Goal: Task Accomplishment & Management: Manage account settings

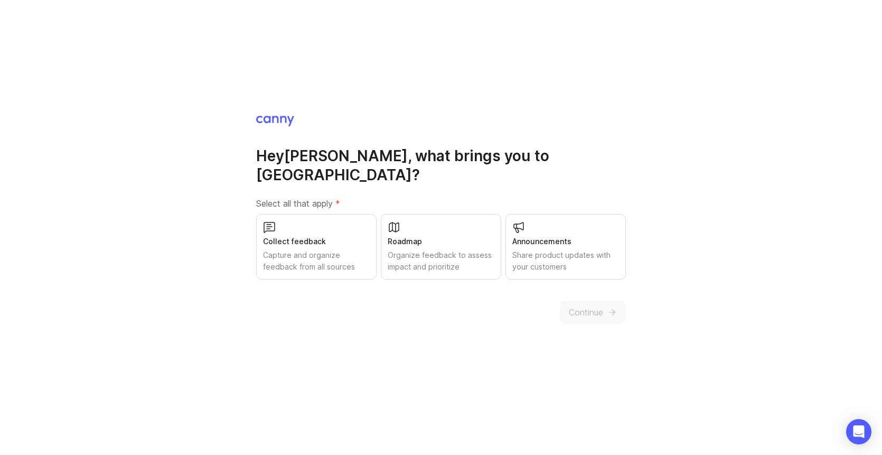
click at [574, 256] on div "Share product updates with your customers" at bounding box center [565, 260] width 107 height 23
click at [418, 236] on div "Roadmap" at bounding box center [441, 242] width 107 height 12
click at [333, 249] on div "Capture and organize feedback from all sources" at bounding box center [316, 260] width 107 height 23
click at [612, 310] on button "Continue" at bounding box center [593, 311] width 66 height 23
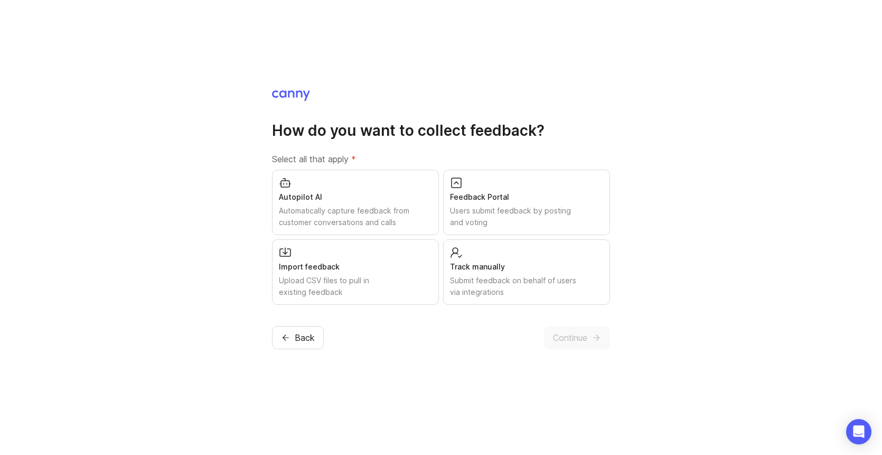
click at [390, 205] on div "Automatically capture feedback from customer conversations and calls" at bounding box center [355, 216] width 153 height 23
click at [497, 283] on div "Submit feedback on behalf of users via integrations" at bounding box center [526, 286] width 153 height 23
click at [397, 273] on div "Import feedback Upload CSV files to pull in existing feedback" at bounding box center [355, 271] width 167 height 65
click at [492, 192] on div "Feedback Portal" at bounding box center [526, 197] width 153 height 12
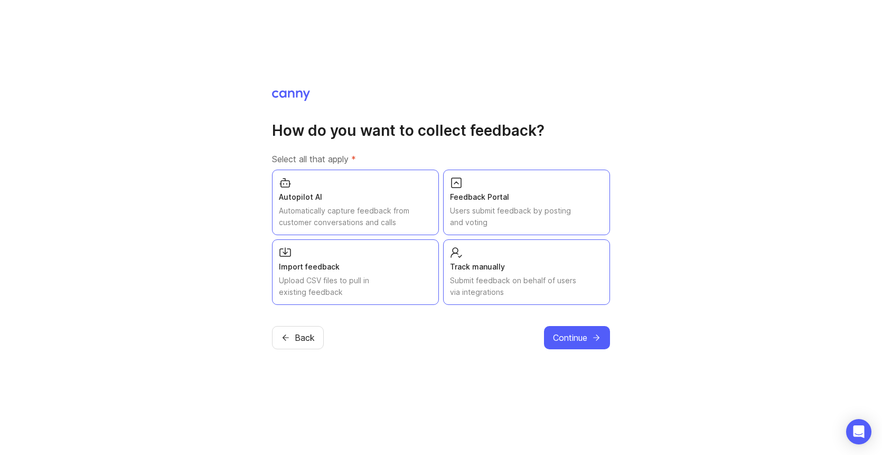
click at [577, 340] on span "Continue" at bounding box center [570, 337] width 34 height 13
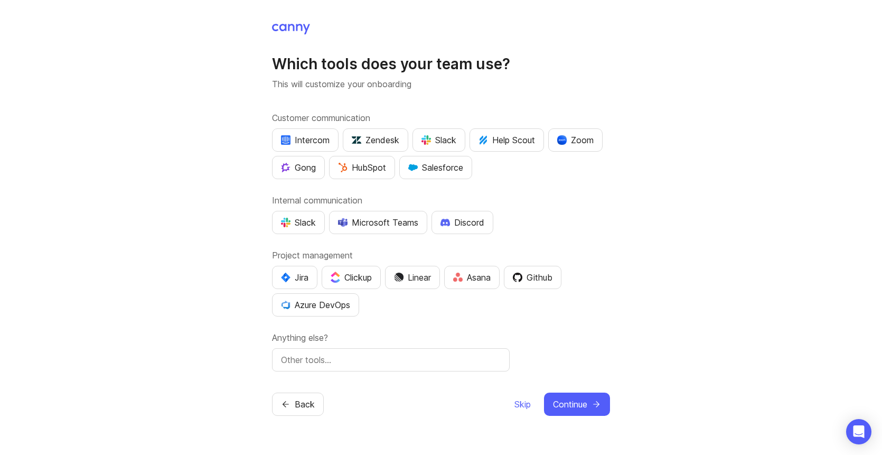
click at [366, 227] on div "Microsoft Teams" at bounding box center [378, 222] width 80 height 13
click at [349, 360] on input "text" at bounding box center [391, 359] width 220 height 13
type input "zoho"
click at [567, 407] on span "Continue" at bounding box center [570, 404] width 34 height 13
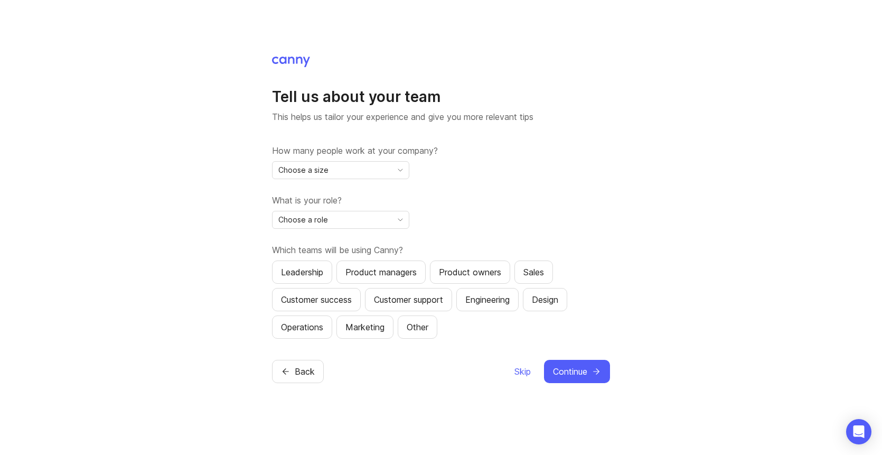
click at [359, 166] on div "Choose a size" at bounding box center [331, 170] width 119 height 17
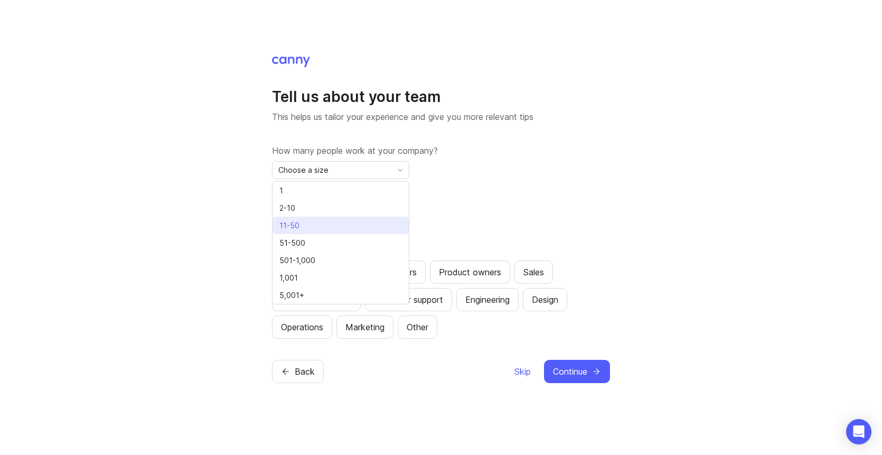
click at [305, 224] on li "11-50" at bounding box center [340, 224] width 136 height 17
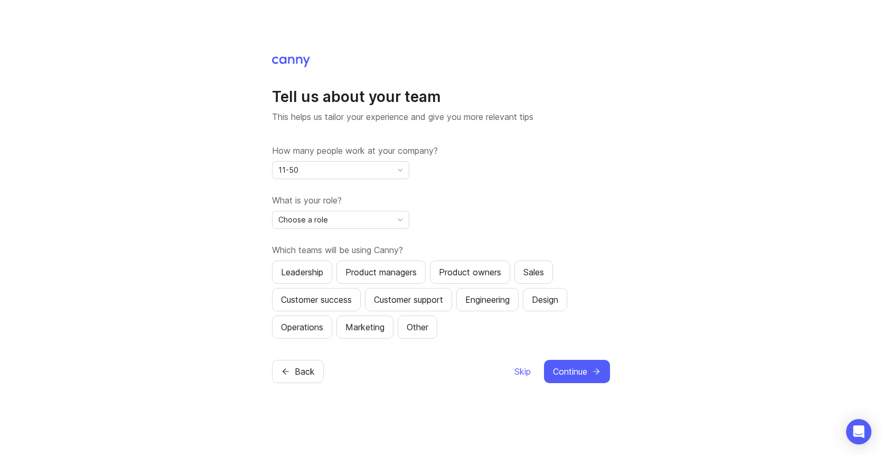
click at [305, 224] on span "Choose a role" at bounding box center [303, 220] width 50 height 12
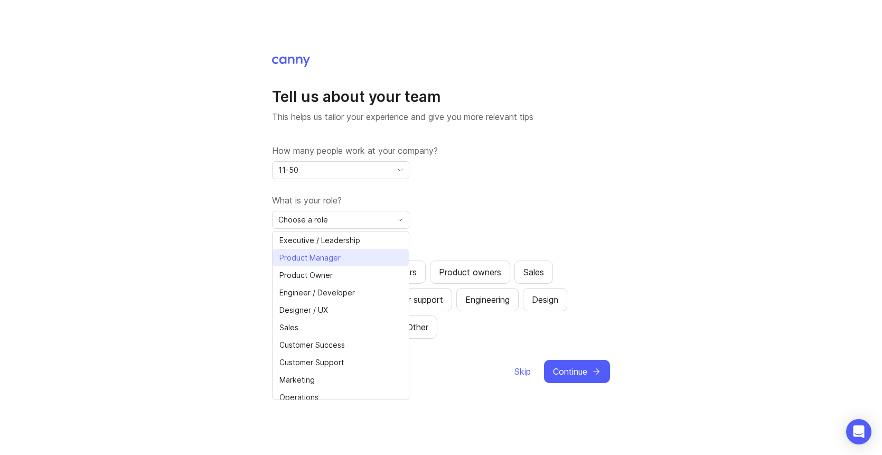
click at [301, 258] on span "Product Manager" at bounding box center [309, 258] width 61 height 12
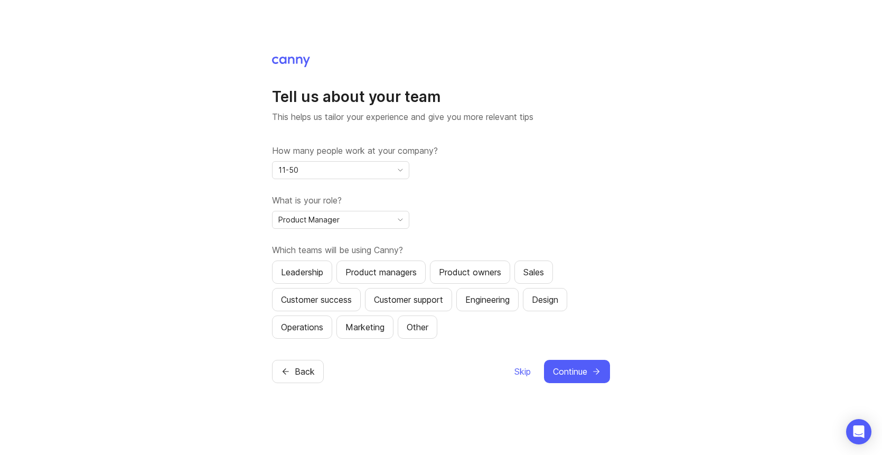
click at [447, 222] on div "What is your role? Product Manager" at bounding box center [441, 211] width 338 height 35
click at [387, 218] on div "Product Manager" at bounding box center [331, 219] width 119 height 17
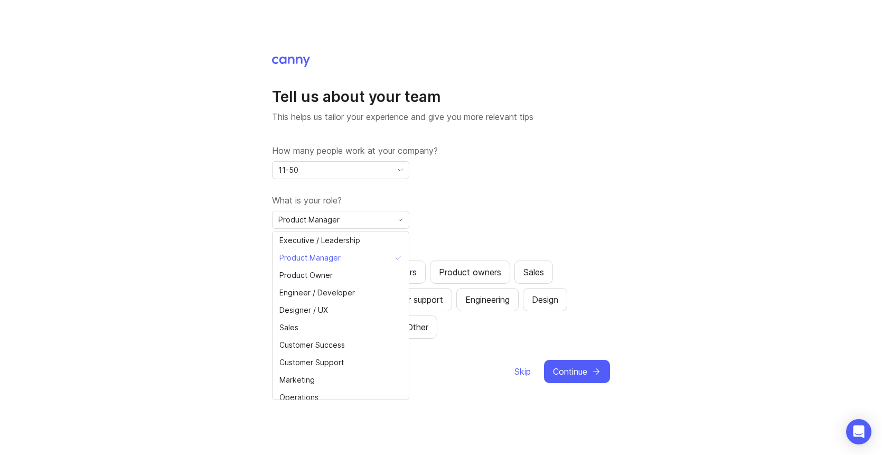
click at [526, 213] on div "What is your role? Product Manager" at bounding box center [441, 211] width 338 height 35
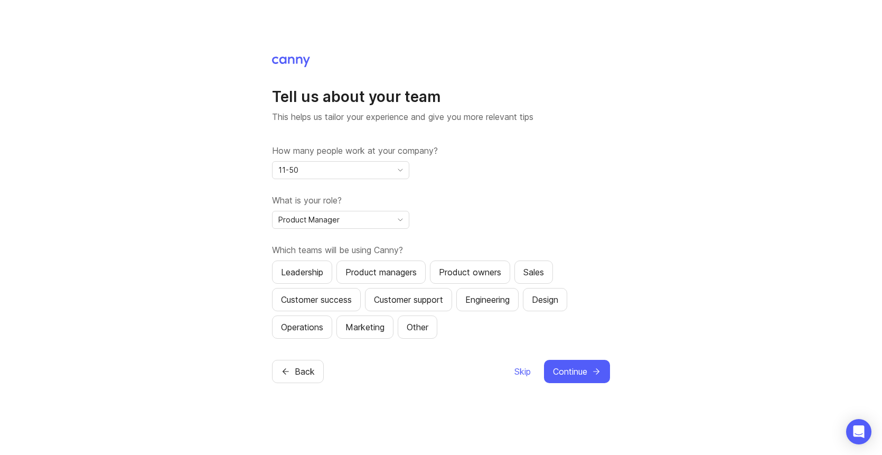
click at [391, 275] on div "Product managers" at bounding box center [380, 272] width 71 height 13
click at [558, 305] on div "Design" at bounding box center [545, 299] width 26 height 13
click at [510, 301] on div "Engineering" at bounding box center [487, 299] width 44 height 13
click at [429, 291] on button "Customer support" at bounding box center [408, 299] width 87 height 23
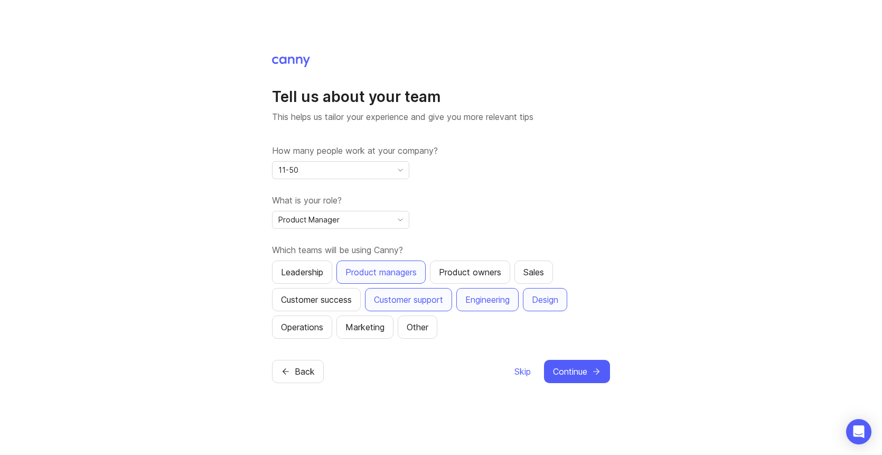
click at [346, 329] on button "Marketing" at bounding box center [364, 326] width 57 height 23
click at [341, 298] on div "Customer success" at bounding box center [316, 299] width 71 height 13
click at [318, 319] on button "Operations" at bounding box center [302, 326] width 60 height 23
click at [592, 368] on icon "submit" at bounding box center [596, 371] width 10 height 10
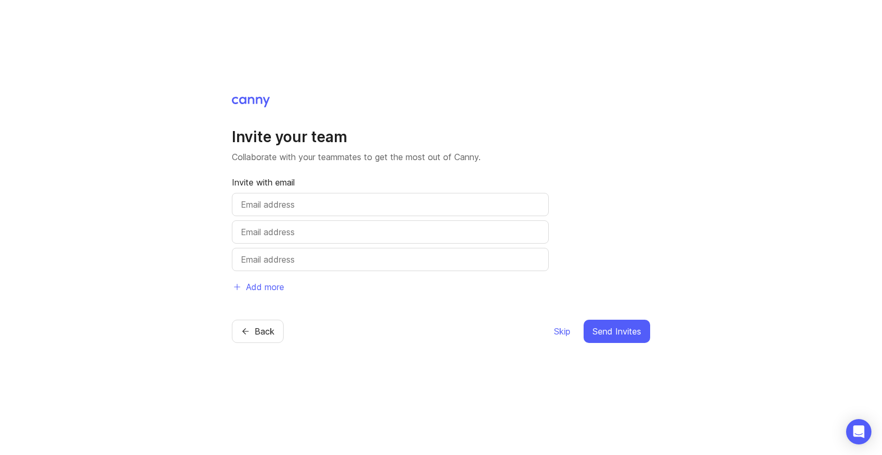
click at [554, 329] on span "Skip" at bounding box center [562, 331] width 16 height 13
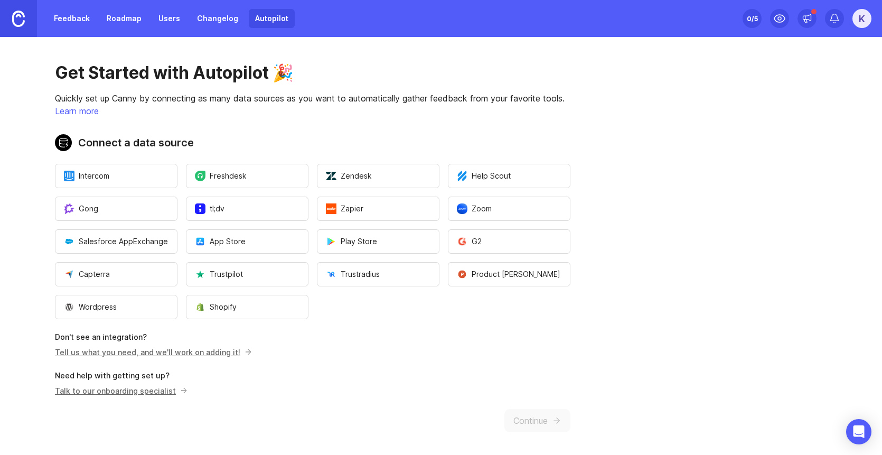
click at [131, 25] on link "Roadmap" at bounding box center [124, 18] width 48 height 19
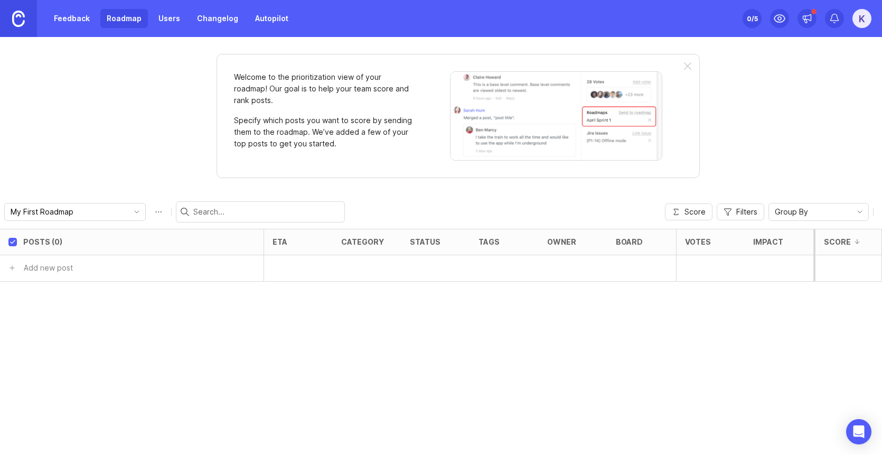
click at [65, 215] on input "My First Roadmap" at bounding box center [69, 212] width 117 height 12
click at [96, 158] on div "Welcome to the prioritization view of your roadmap! Our goal is to help your te…" at bounding box center [441, 246] width 882 height 418
click at [73, 211] on input "My First Roadmap" at bounding box center [69, 212] width 117 height 12
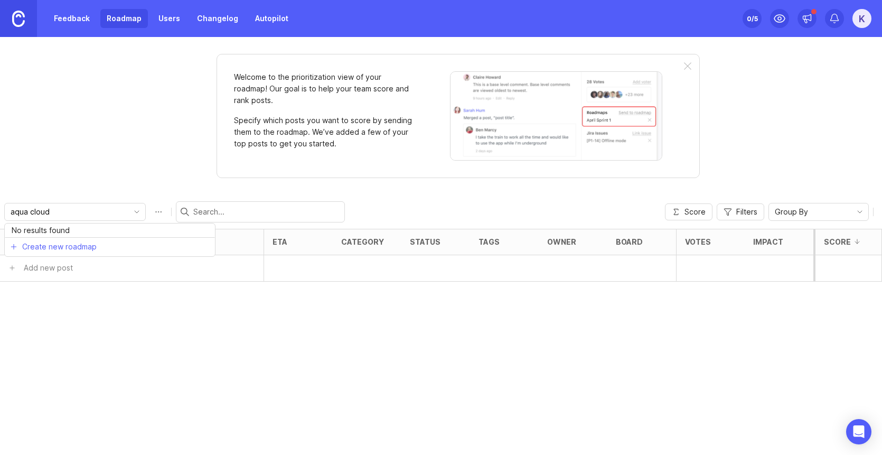
click at [89, 197] on div "aqua cloud Score Filters Group By" at bounding box center [441, 212] width 882 height 34
type input "My First Roadmap"
click at [30, 212] on input "My First Roadmap" at bounding box center [69, 212] width 117 height 12
click at [59, 253] on span "Create new roadmap" at bounding box center [59, 250] width 74 height 11
click at [150, 211] on button "Roadmap options" at bounding box center [158, 211] width 17 height 17
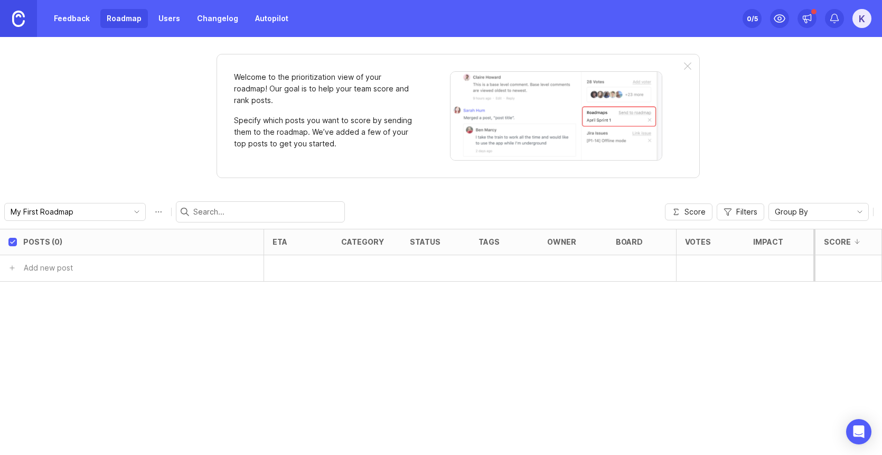
click at [45, 207] on input "My First Roadmap" at bounding box center [69, 212] width 117 height 12
click at [150, 186] on div "Welcome to the prioritization view of your roadmap! Our goal is to help your te…" at bounding box center [441, 246] width 882 height 418
click at [150, 212] on button "Roadmap options" at bounding box center [158, 211] width 17 height 17
drag, startPoint x: 102, startPoint y: 211, endPoint x: 4, endPoint y: 210, distance: 97.7
click at [4, 210] on div "My First Roadmap save" at bounding box center [98, 211] width 189 height 21
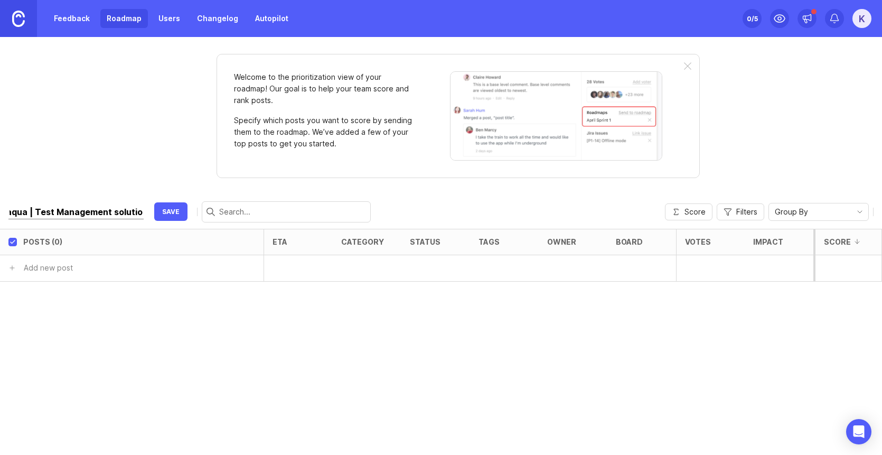
type input "aqua | Test Management solution"
click at [347, 370] on div "Posts (0) eta category status tags owner board Votes Impact Effort Score Add ne…" at bounding box center [441, 342] width 882 height 226
click at [202, 269] on button "button" at bounding box center [223, 267] width 79 height 15
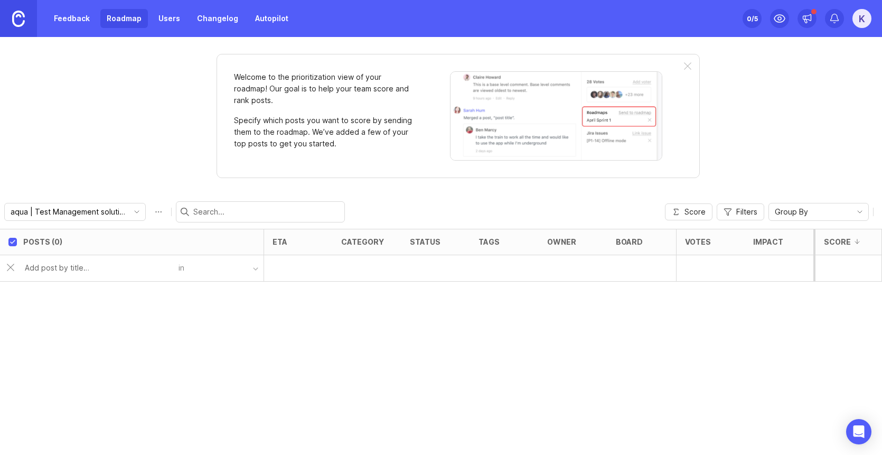
click at [54, 270] on input "text" at bounding box center [98, 268] width 147 height 12
